Goal: Navigation & Orientation: Go to known website

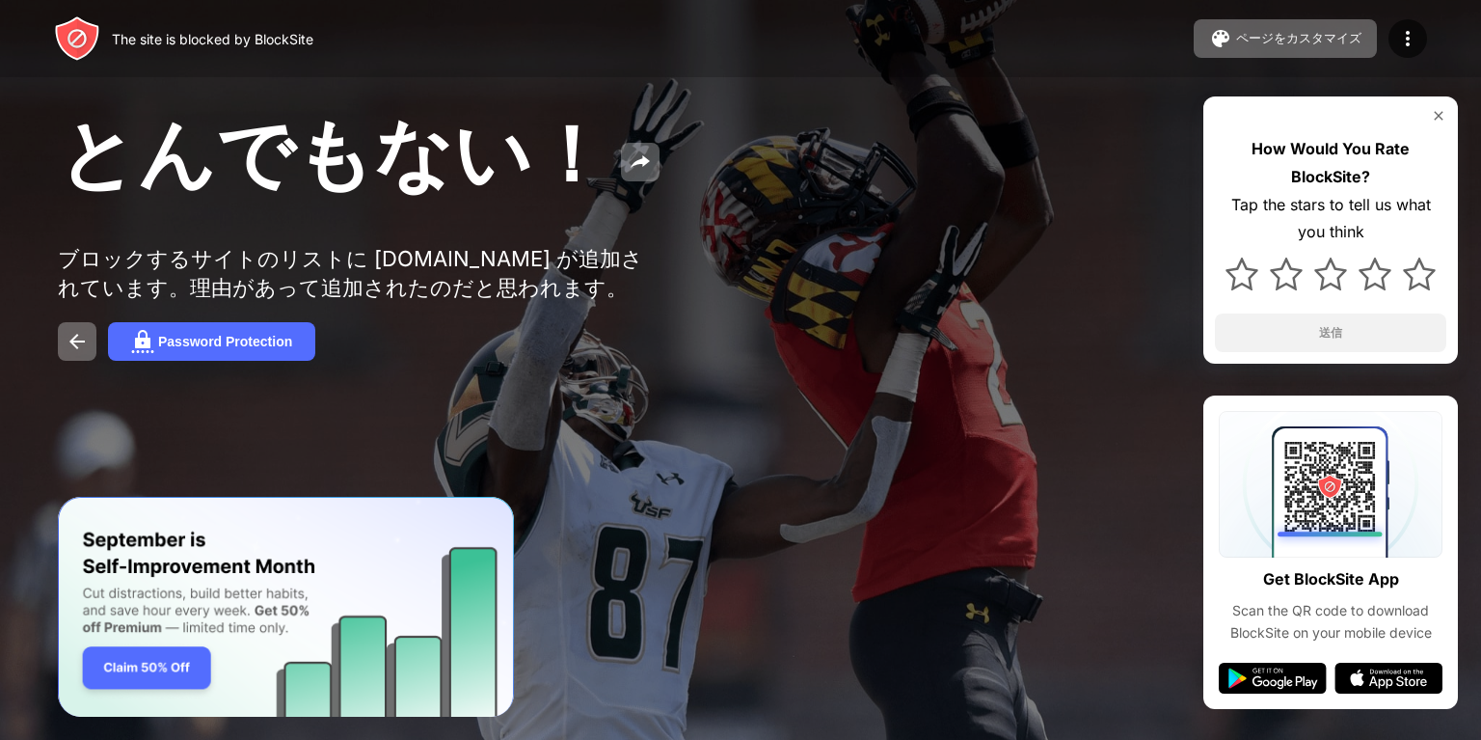
click at [334, 228] on div "とんでもない！ ブロックするサイトのリストに facebook.com が追加されています。理由があって追加されたのだと思われます。 Password Pro…" at bounding box center [740, 232] width 1481 height 465
